Goal: Information Seeking & Learning: Learn about a topic

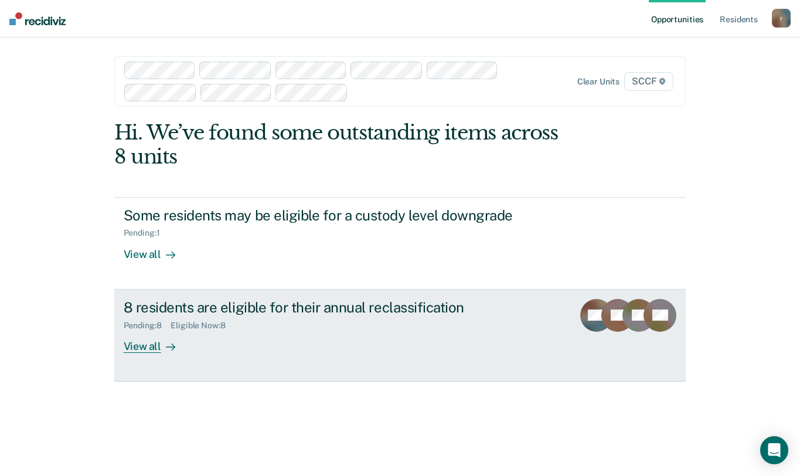
click at [143, 339] on div "View all" at bounding box center [157, 341] width 66 height 23
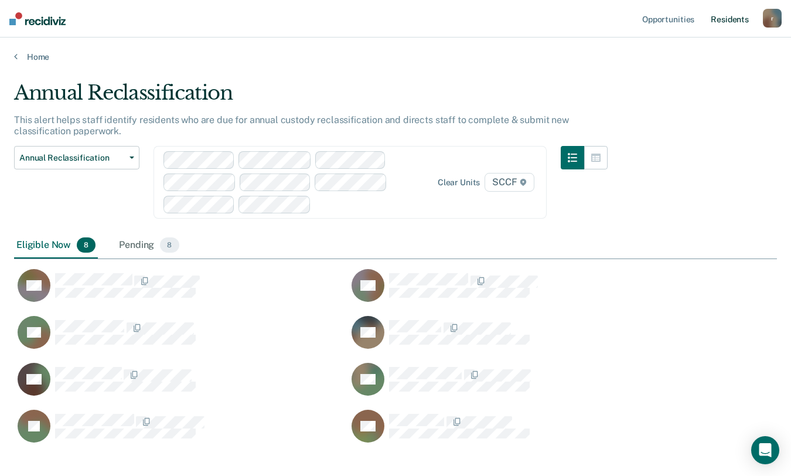
click at [745, 21] on link "Resident s" at bounding box center [729, 18] width 43 height 37
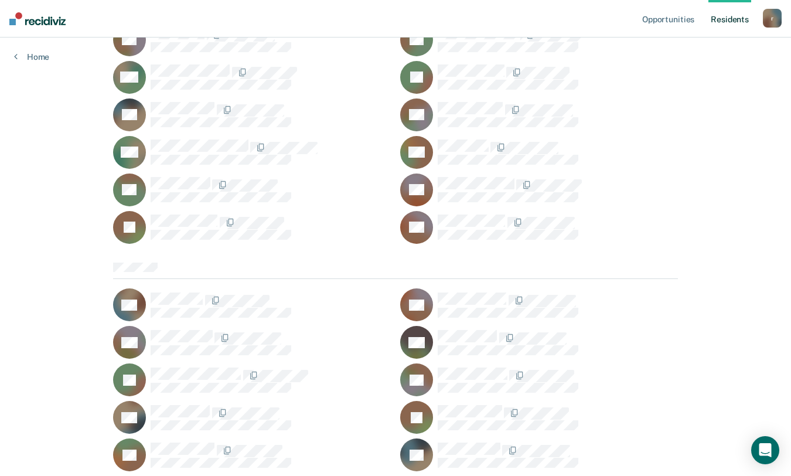
scroll to position [117, 0]
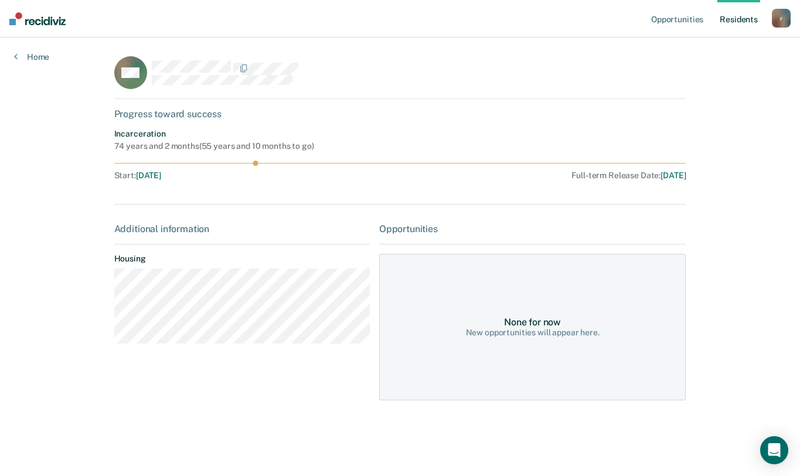
click at [148, 69] on div "MG" at bounding box center [241, 72] width 255 height 33
